Goal: Information Seeking & Learning: Learn about a topic

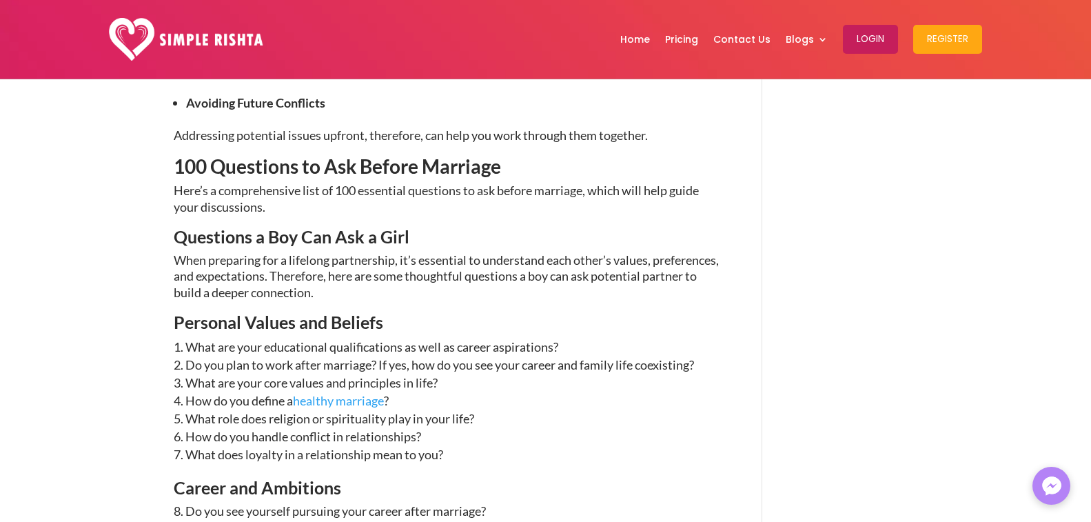
scroll to position [1103, 0]
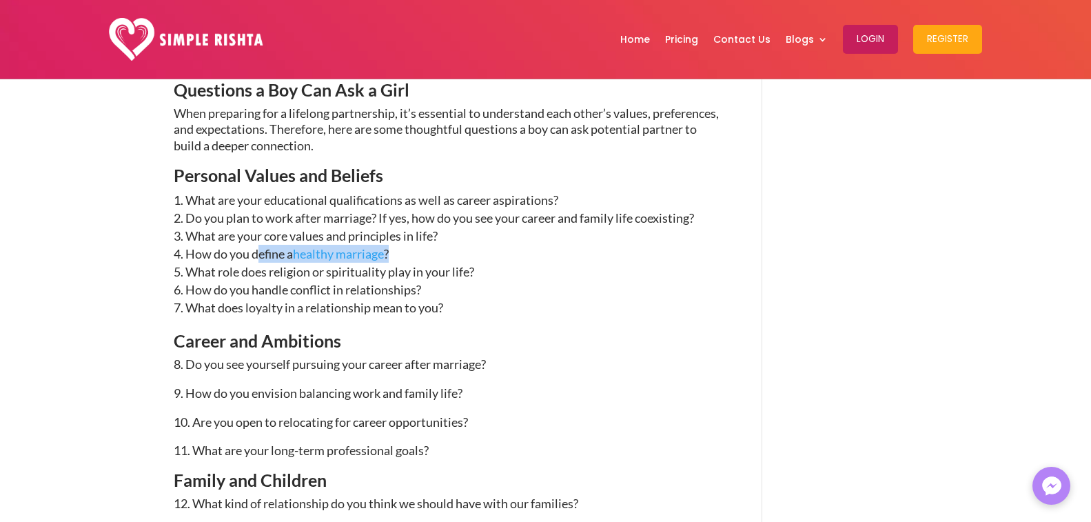
drag, startPoint x: 415, startPoint y: 252, endPoint x: 255, endPoint y: 251, distance: 160.0
click at [255, 251] on li "How do you define a healthy marriage ?" at bounding box center [448, 254] width 548 height 18
copy li "define a healthy marriage ?"
click at [572, 325] on ol "What are your educational qualifications as well as career aspirations? Do you …" at bounding box center [448, 261] width 548 height 141
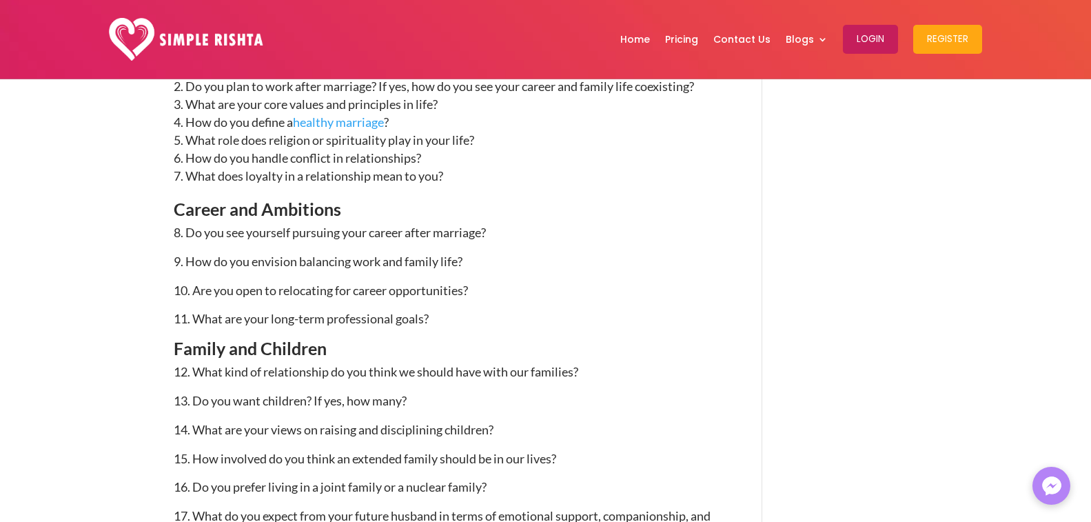
scroll to position [1310, 0]
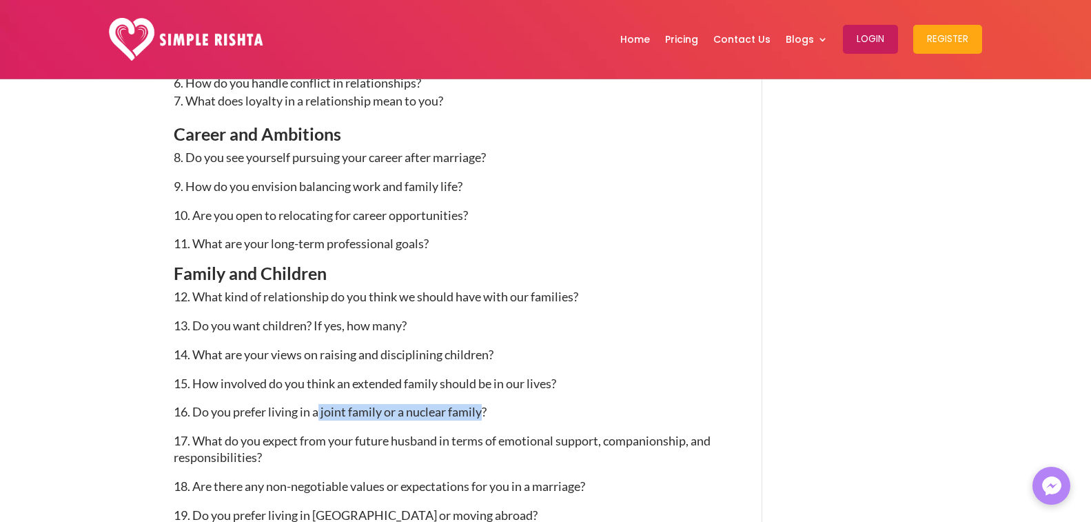
drag, startPoint x: 485, startPoint y: 408, endPoint x: 321, endPoint y: 409, distance: 164.1
click at [321, 409] on span "16. Do you prefer living in a joint family or a nuclear family?" at bounding box center [330, 411] width 313 height 15
copy span "joint family or a nuclear family"
click at [297, 356] on span "14. What are your views on raising and disciplining children?" at bounding box center [334, 354] width 320 height 15
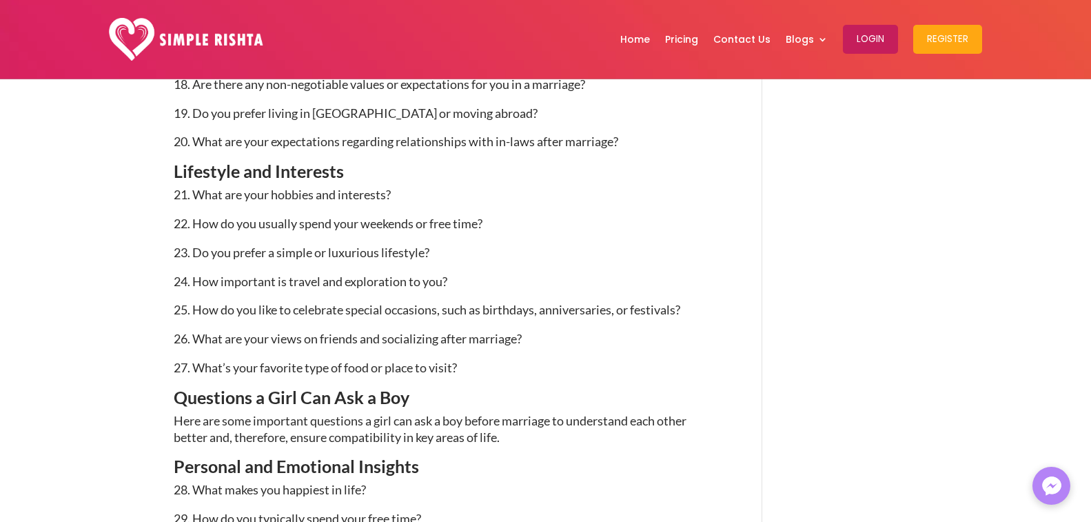
scroll to position [1724, 0]
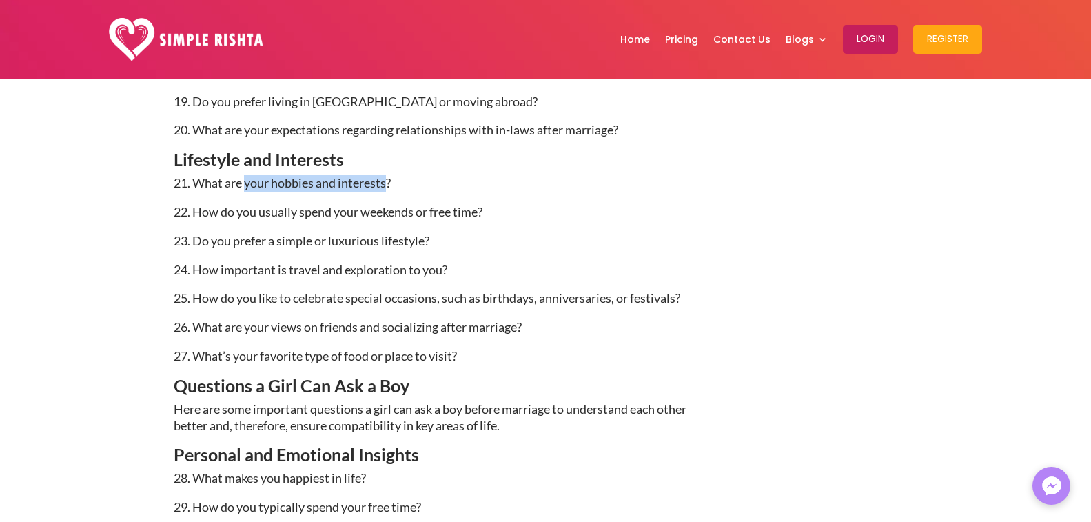
drag, startPoint x: 388, startPoint y: 183, endPoint x: 246, endPoint y: 187, distance: 142.1
click at [246, 187] on span "21. What are your hobbies and interests?" at bounding box center [282, 182] width 217 height 15
copy span "your hobbies and interests"
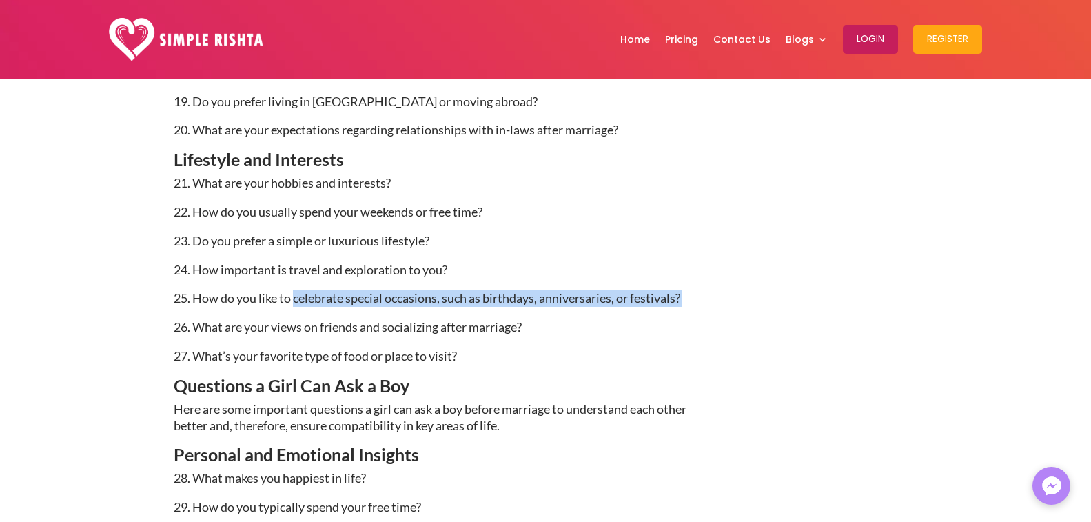
drag, startPoint x: 295, startPoint y: 302, endPoint x: 690, endPoint y: 305, distance: 395.1
click at [690, 305] on p "25. How do you like to celebrate special occasions, such as birthdays, annivers…" at bounding box center [448, 304] width 548 height 29
copy p "celebrate special occasions, such as birthdays, anniversaries, or festivals?"
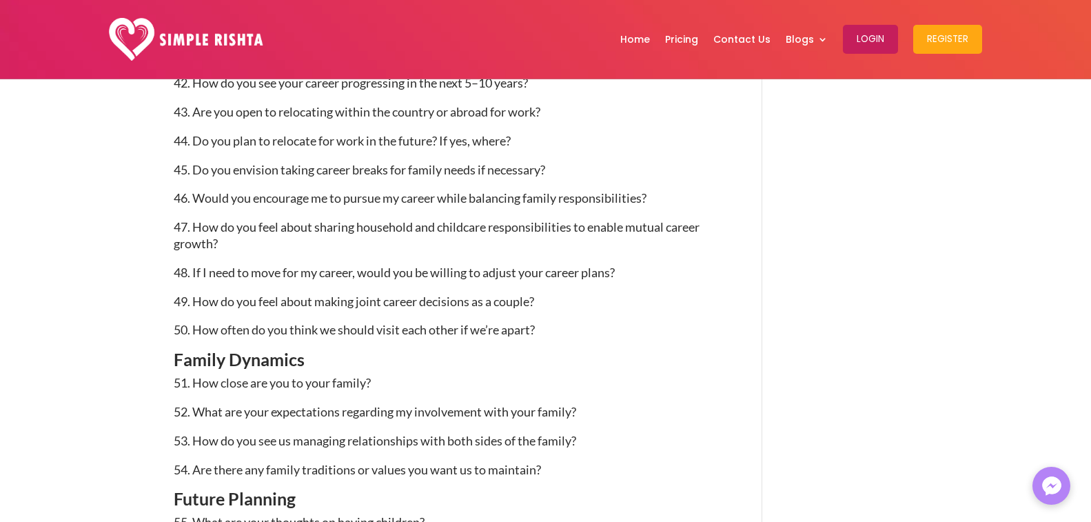
scroll to position [2620, 0]
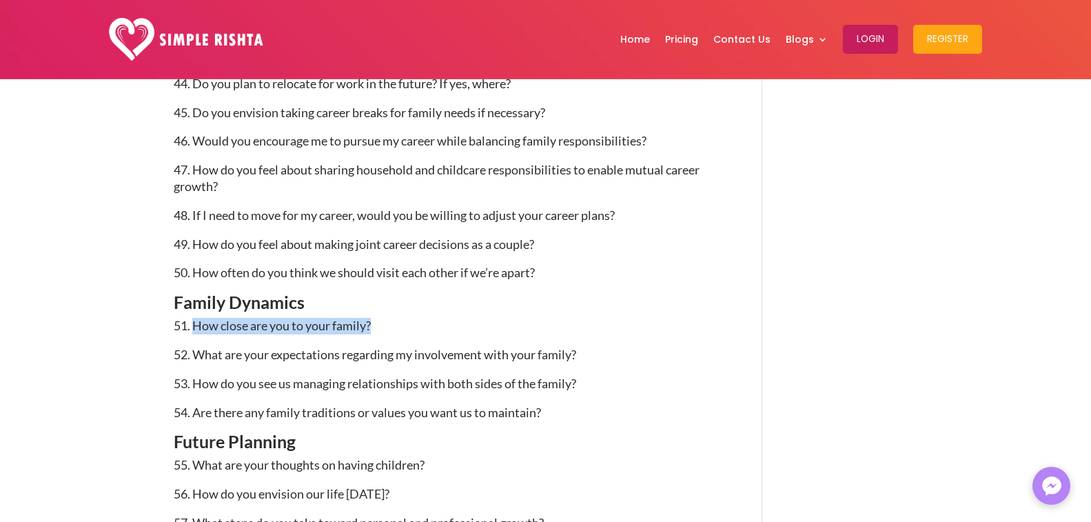
drag, startPoint x: 371, startPoint y: 324, endPoint x: 197, endPoint y: 329, distance: 173.8
click at [197, 329] on span "51. How close are you to your family?" at bounding box center [272, 325] width 197 height 15
copy span "How close are you to your family?"
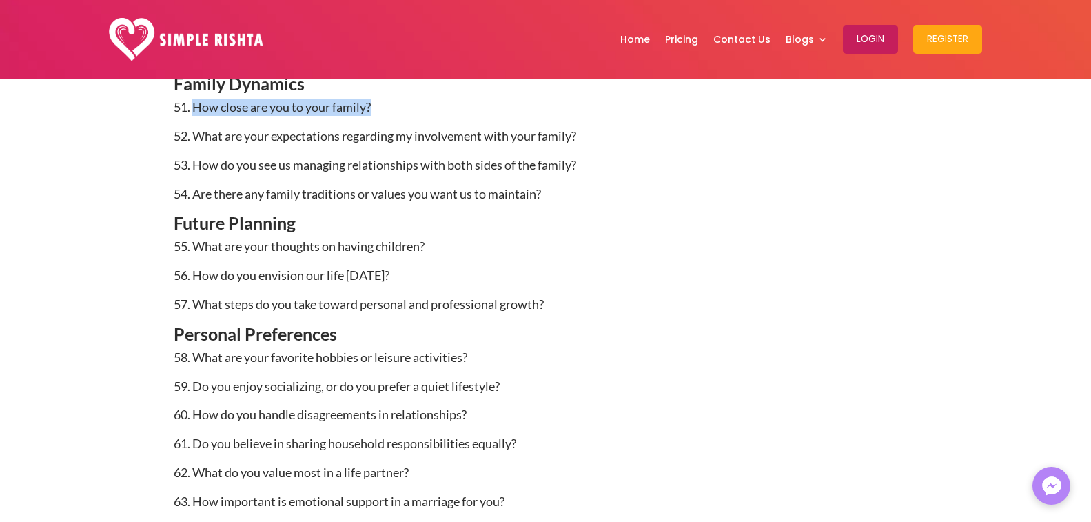
scroll to position [2896, 0]
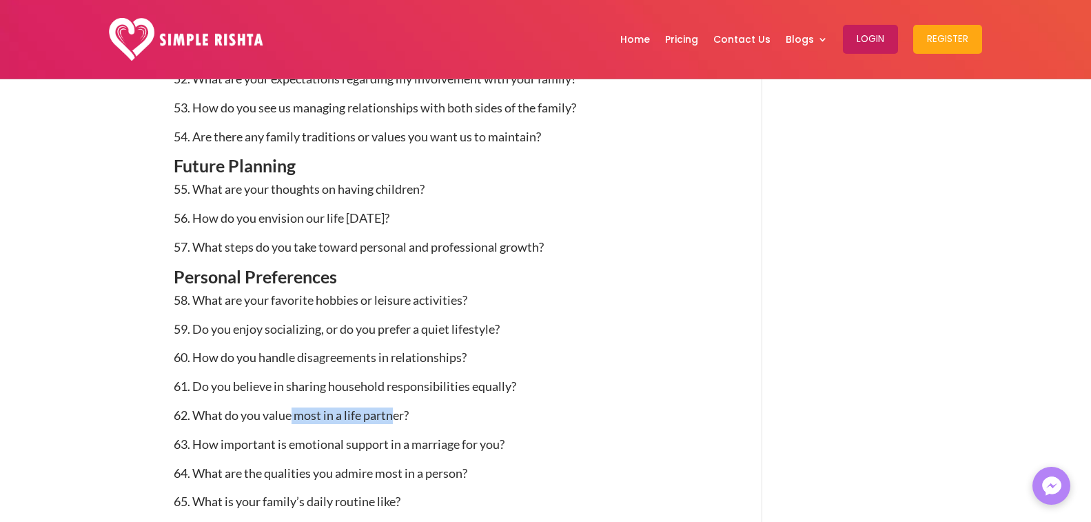
drag, startPoint x: 389, startPoint y: 412, endPoint x: 292, endPoint y: 412, distance: 96.5
click at [292, 412] on span "62. What do you value most in a life partner?" at bounding box center [291, 414] width 235 height 15
click at [455, 423] on p "62. What do you value most in a life partner?" at bounding box center [448, 421] width 548 height 29
copy p "What do you value most in a life partner?"
drag, startPoint x: 421, startPoint y: 418, endPoint x: 193, endPoint y: 412, distance: 227.6
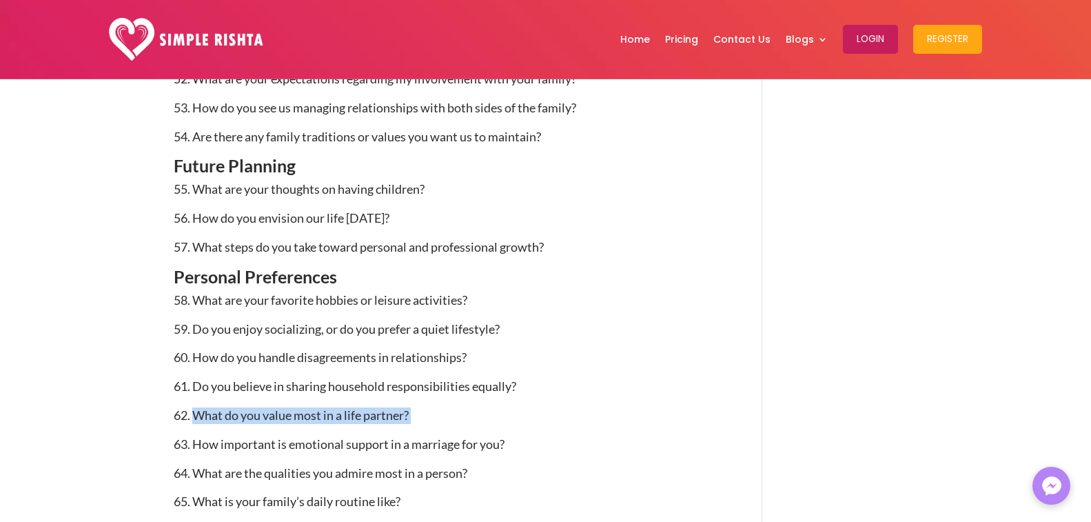
click at [193, 412] on p "62. What do you value most in a life partner?" at bounding box center [448, 421] width 548 height 29
copy p "What do you value most in a life partner?"
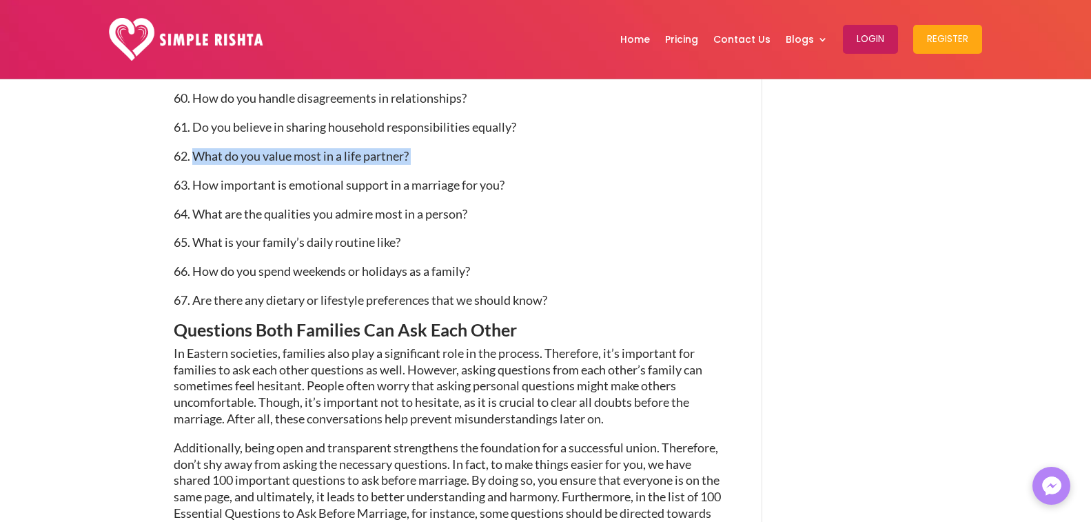
scroll to position [3171, 0]
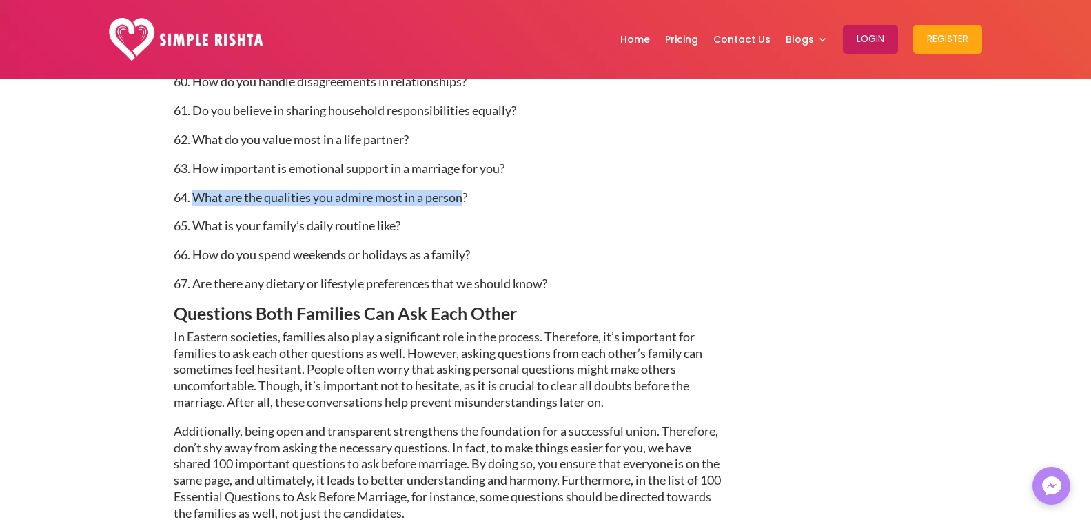
drag, startPoint x: 468, startPoint y: 197, endPoint x: 196, endPoint y: 194, distance: 271.6
click at [196, 194] on span "64. What are the qualities you admire most in a person?" at bounding box center [321, 197] width 294 height 15
copy span "What are the qualities you admire most in a person"
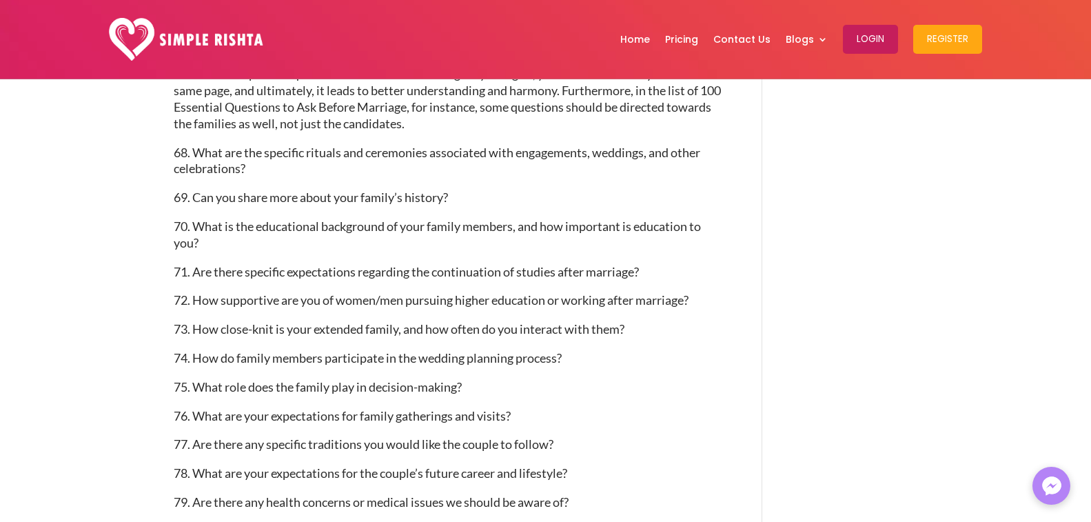
scroll to position [3585, 0]
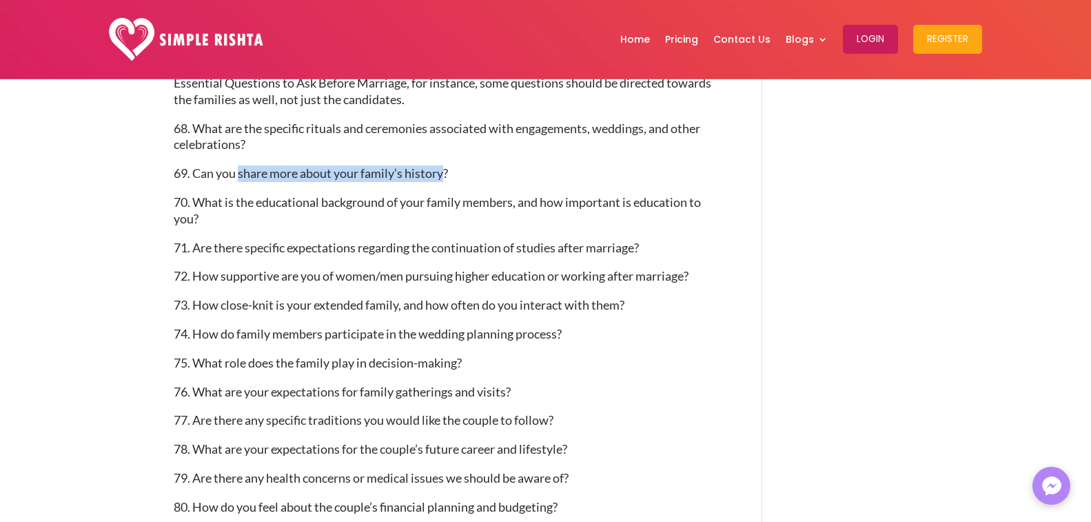
drag, startPoint x: 448, startPoint y: 174, endPoint x: 240, endPoint y: 178, distance: 208.2
click at [240, 178] on span "69. Can you share more about your family’s history?" at bounding box center [311, 172] width 274 height 15
copy span "share more about your family’s history"
click at [270, 185] on p "69. Can you share more about your family’s history?" at bounding box center [448, 179] width 548 height 29
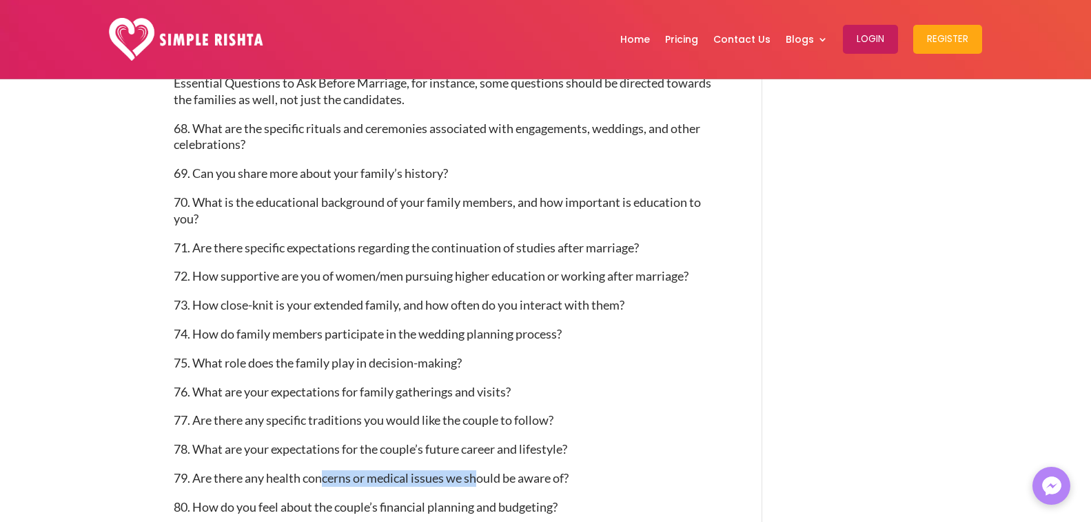
drag, startPoint x: 326, startPoint y: 481, endPoint x: 481, endPoint y: 482, distance: 154.4
click at [481, 482] on span "79. Are there any health concerns or medical issues we should be aware of?" at bounding box center [371, 477] width 395 height 15
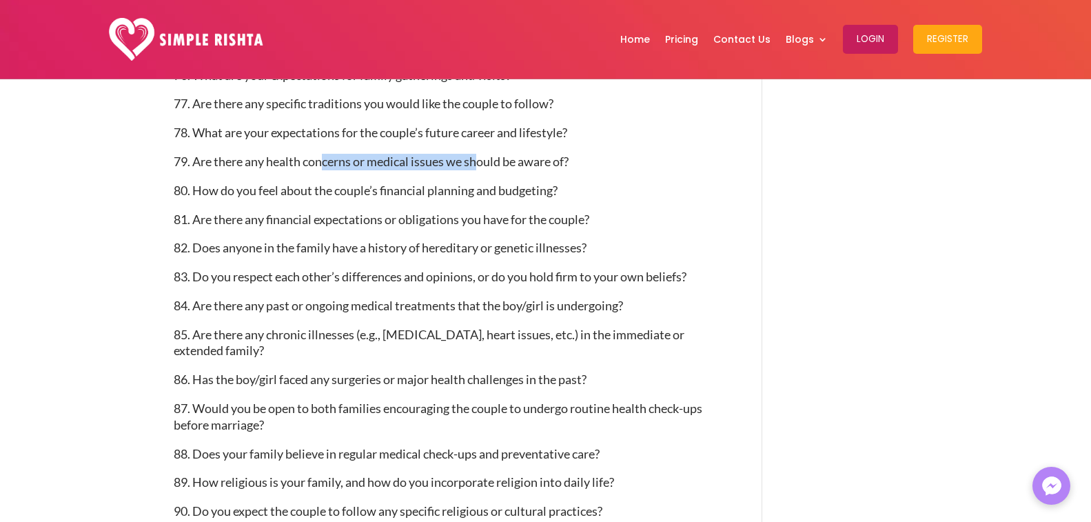
scroll to position [3930, 0]
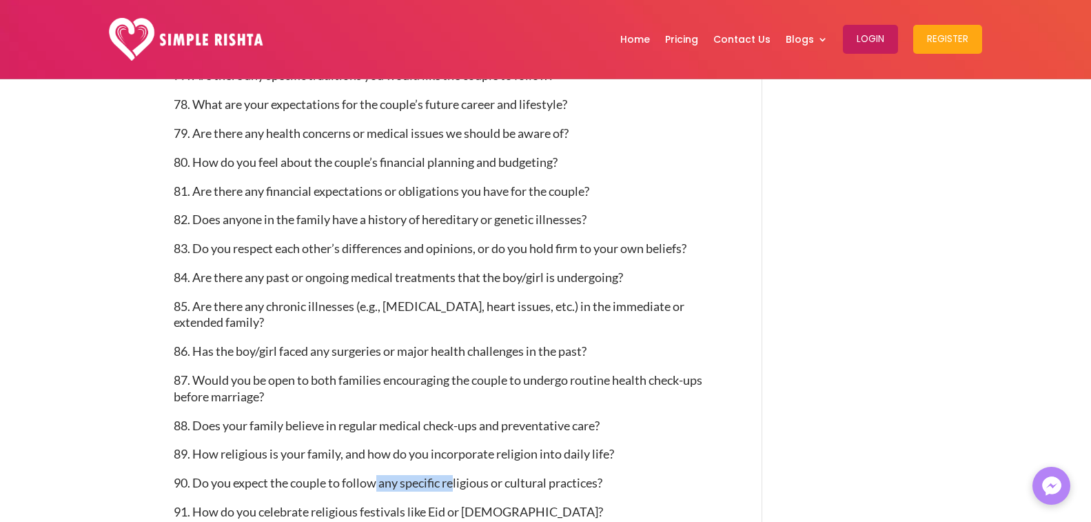
drag, startPoint x: 378, startPoint y: 482, endPoint x: 455, endPoint y: 482, distance: 76.5
click at [455, 482] on span "90. Do you expect the couple to follow any specific religious or cultural pract…" at bounding box center [388, 482] width 429 height 15
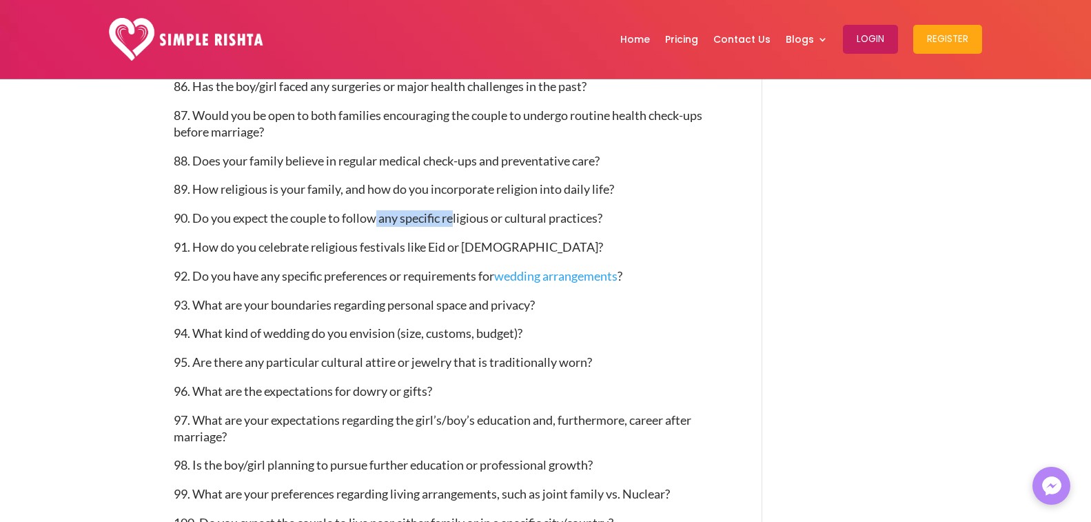
scroll to position [4206, 0]
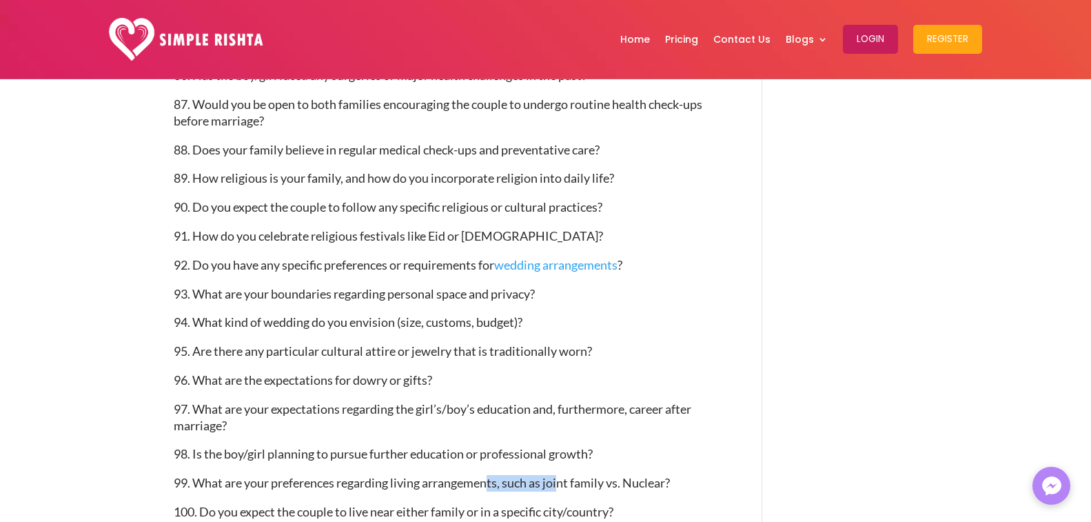
drag, startPoint x: 518, startPoint y: 483, endPoint x: 567, endPoint y: 484, distance: 49.0
click at [567, 484] on span "99. What are your preferences regarding living arrangements, such as joint fami…" at bounding box center [422, 482] width 496 height 15
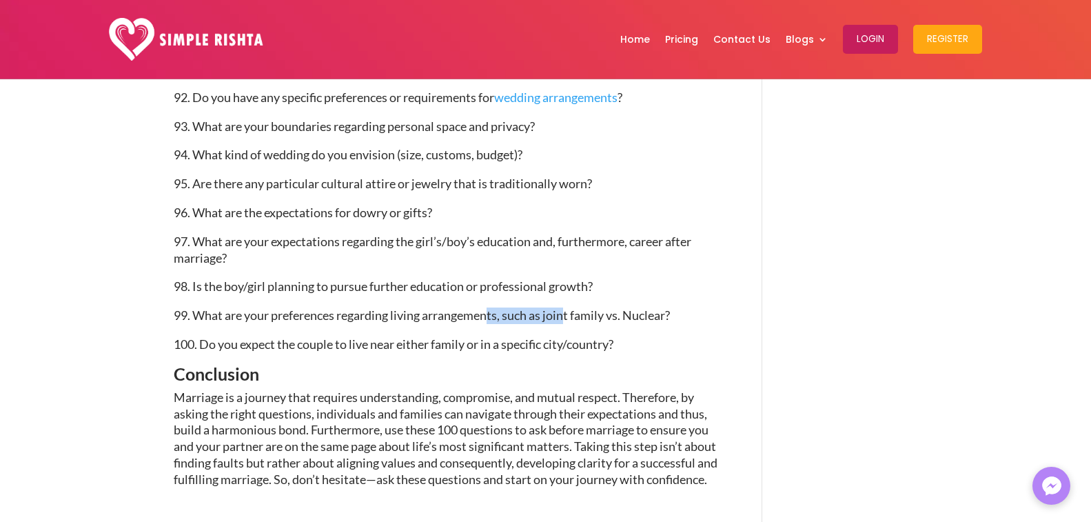
scroll to position [4481, 0]
